Goal: Information Seeking & Learning: Learn about a topic

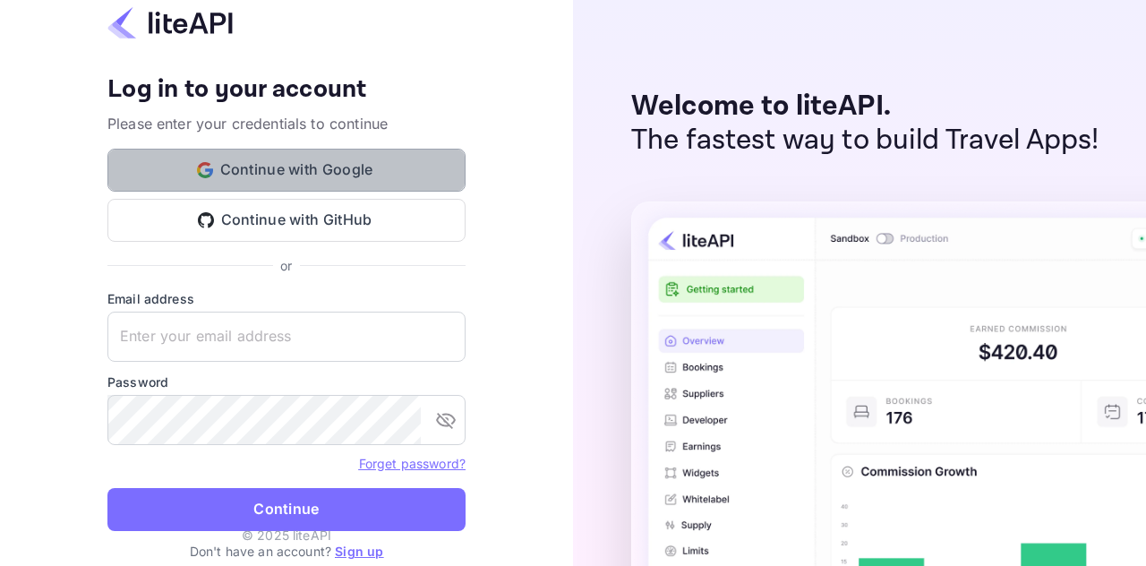
click at [343, 171] on button "Continue with Google" at bounding box center [286, 170] width 358 height 43
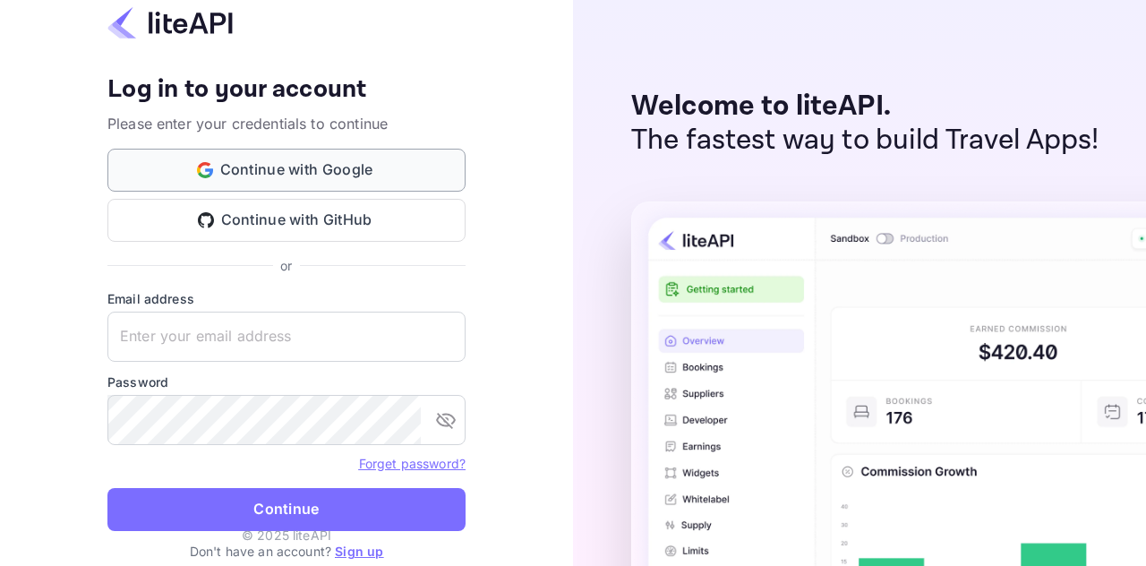
click at [311, 171] on button "Continue with Google" at bounding box center [286, 170] width 358 height 43
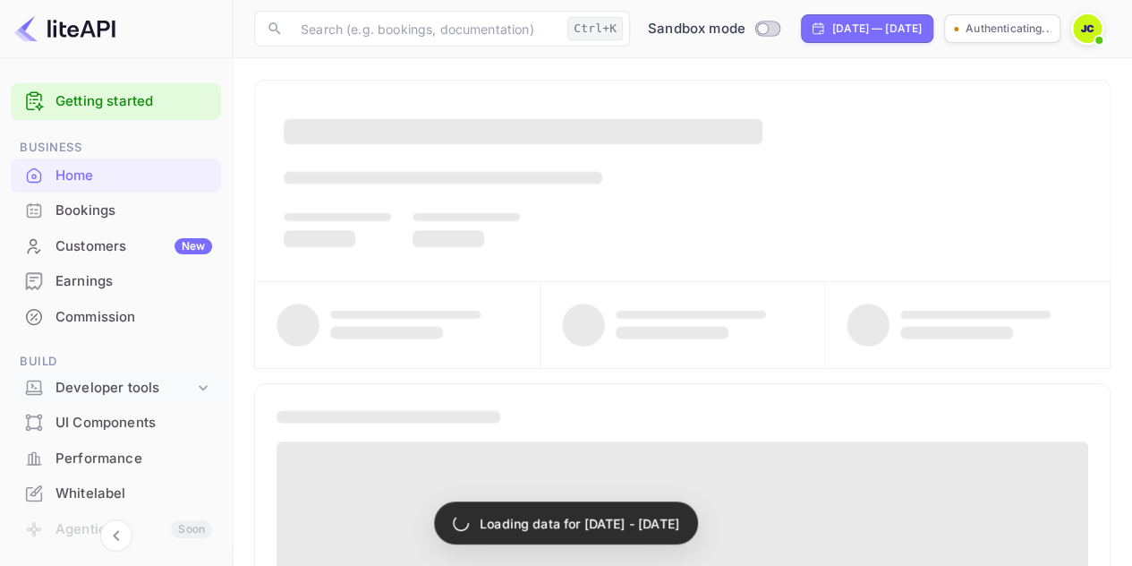
click at [204, 388] on icon at bounding box center [203, 388] width 18 height 18
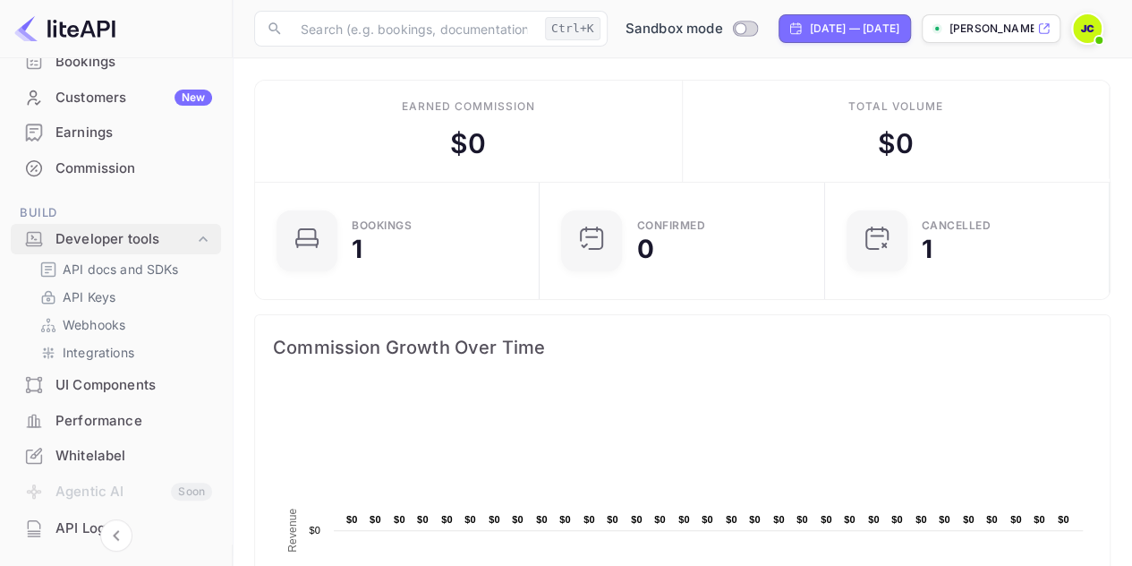
scroll to position [277, 261]
click at [150, 264] on p "API docs and SDKs" at bounding box center [121, 269] width 116 height 19
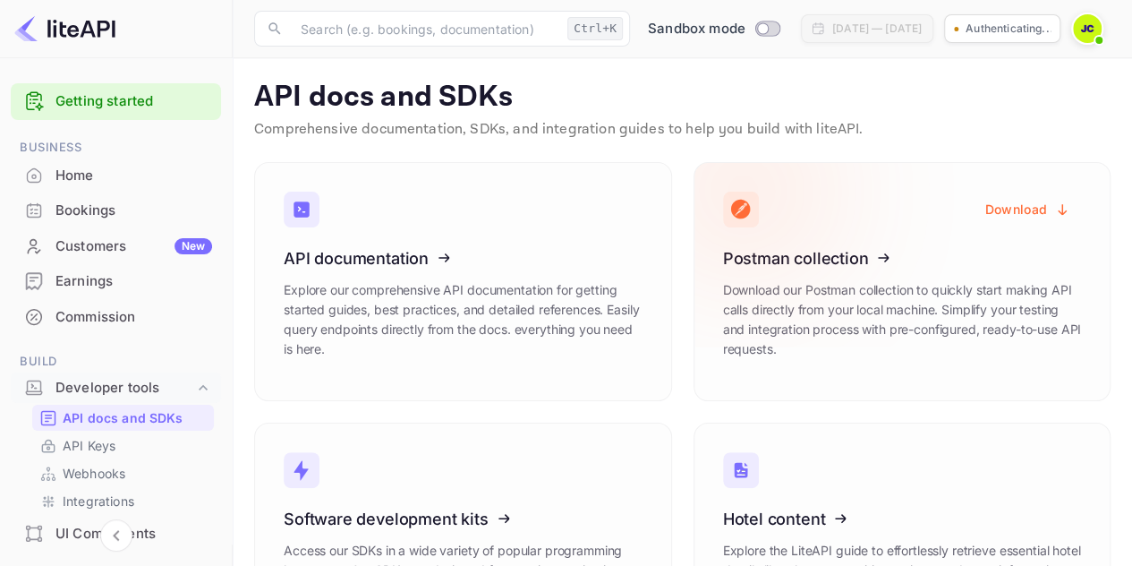
scroll to position [372, 0]
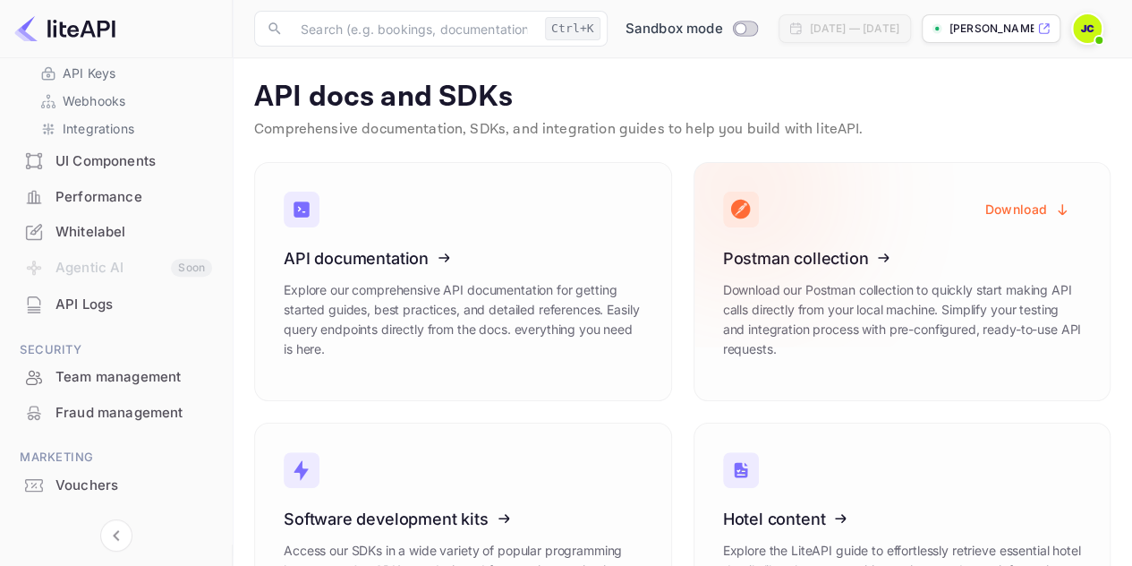
click at [1035, 205] on button "Download" at bounding box center [1028, 209] width 106 height 35
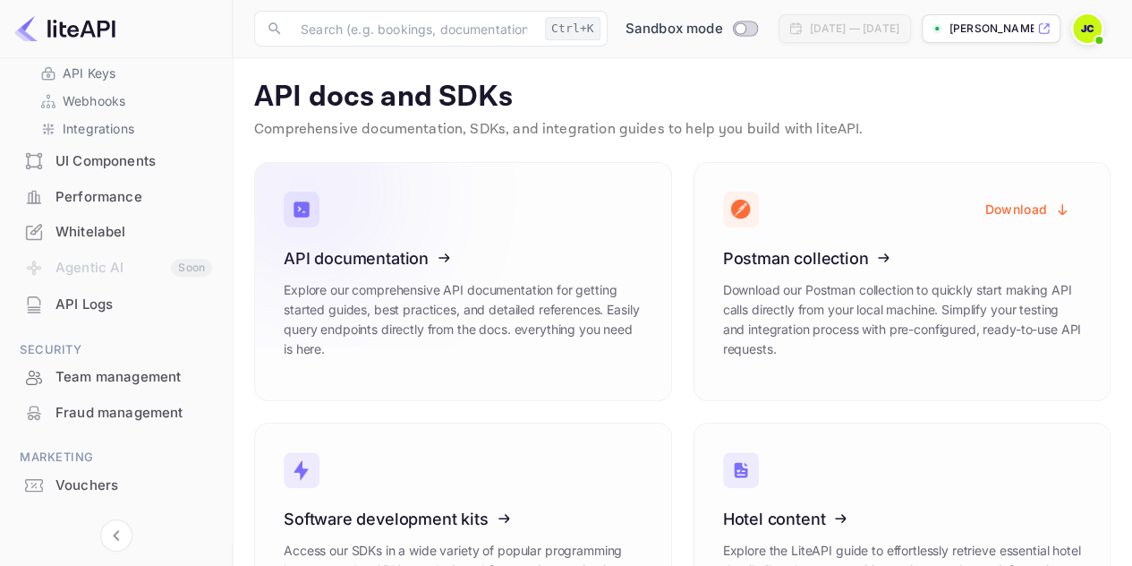
click at [400, 256] on icon at bounding box center [394, 255] width 278 height 184
